Goal: Navigation & Orientation: Find specific page/section

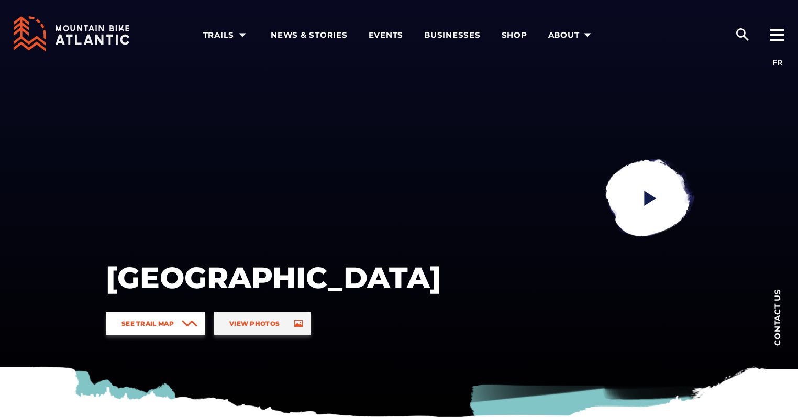
click at [133, 323] on span "See Trail Map" at bounding box center [147, 323] width 52 height 8
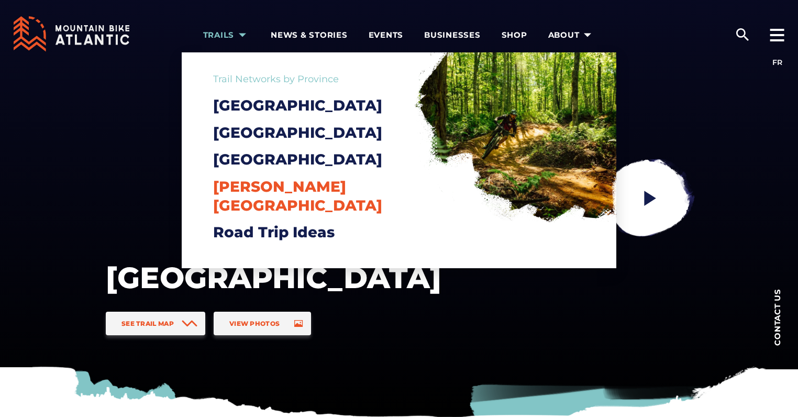
click at [245, 201] on span "[PERSON_NAME][GEOGRAPHIC_DATA]" at bounding box center [297, 195] width 169 height 37
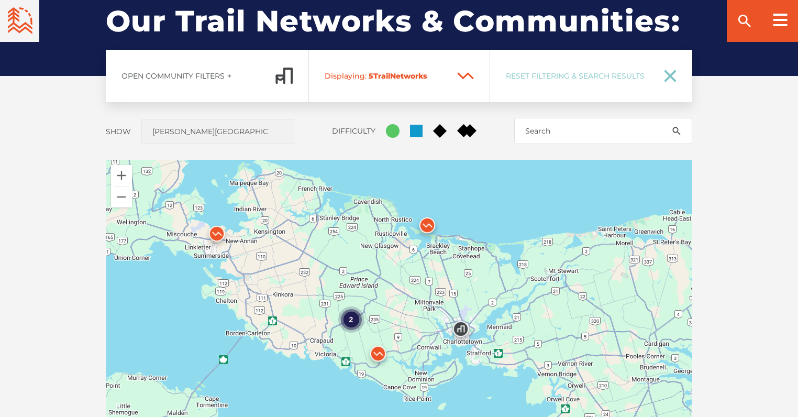
scroll to position [815, 0]
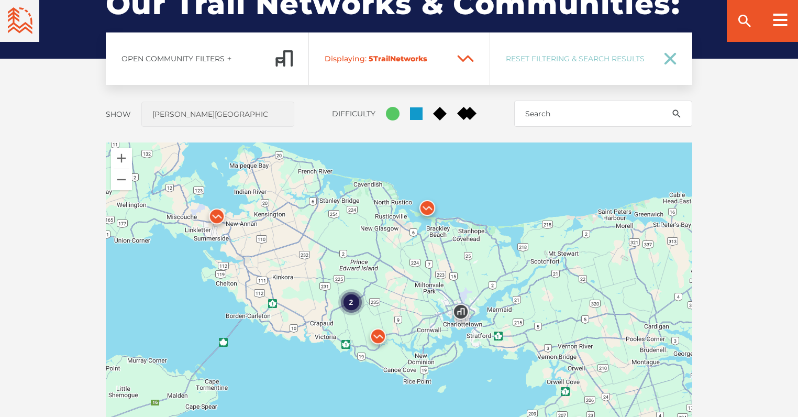
click at [347, 297] on div "2" at bounding box center [351, 302] width 26 height 26
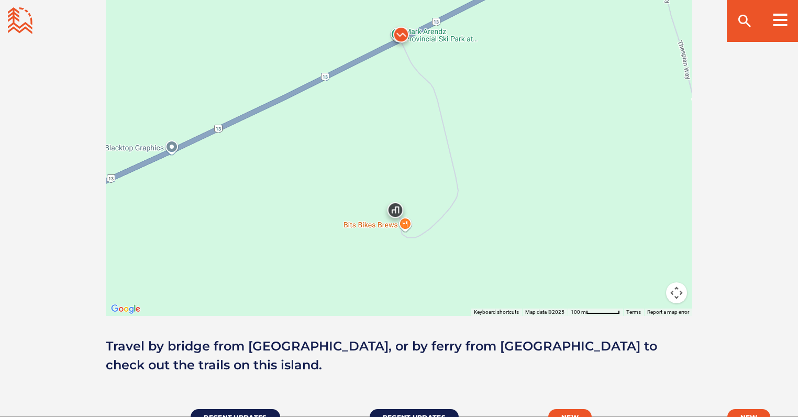
scroll to position [720, 0]
